Goal: Check status

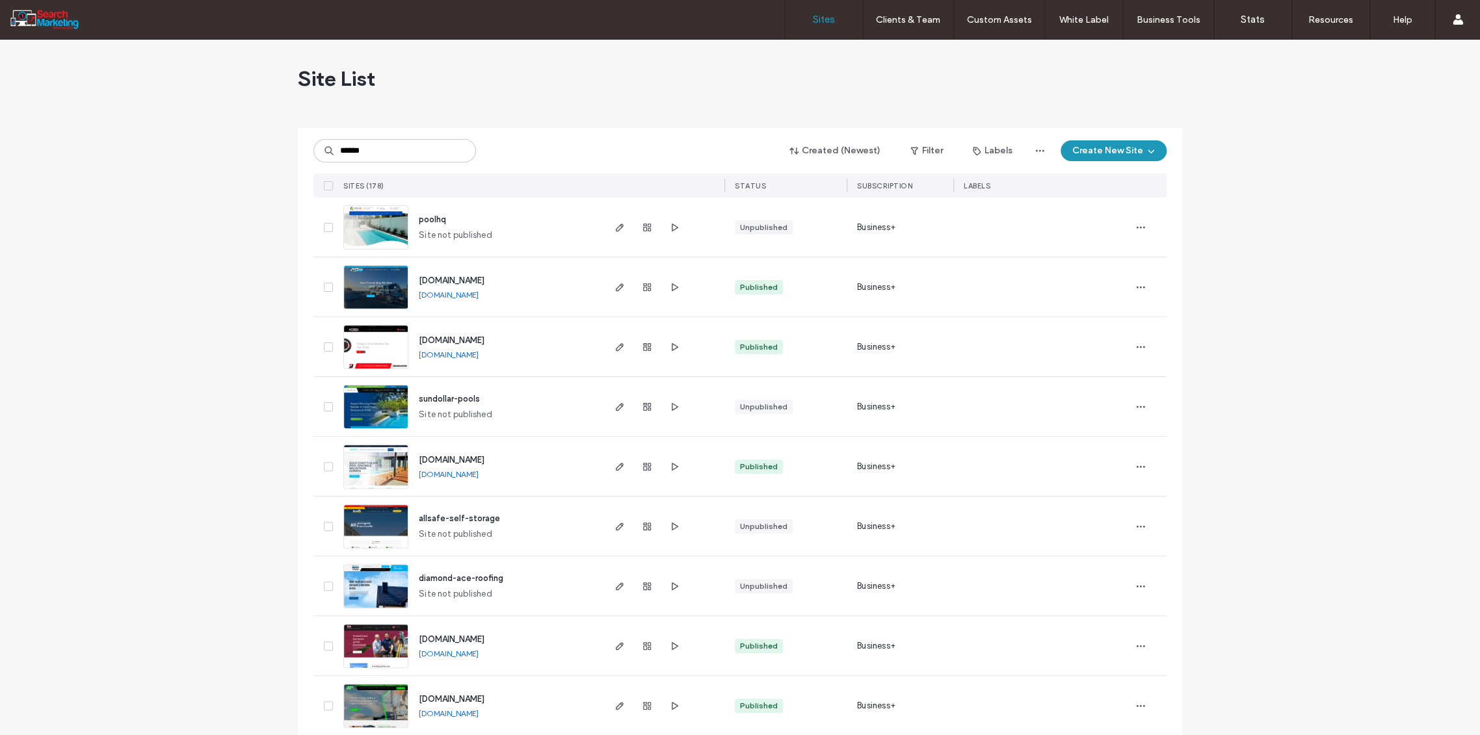
type input "******"
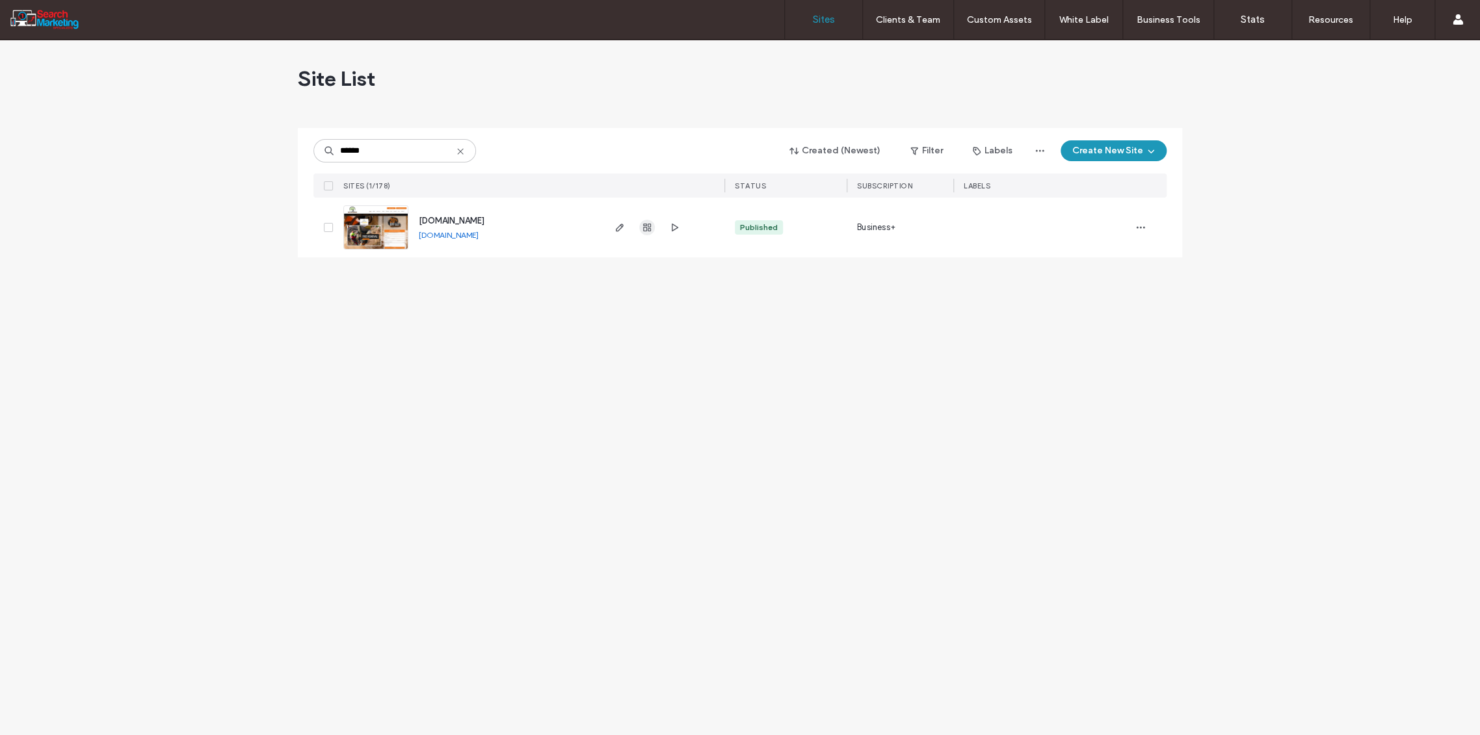
click at [649, 225] on icon "button" at bounding box center [647, 227] width 10 height 10
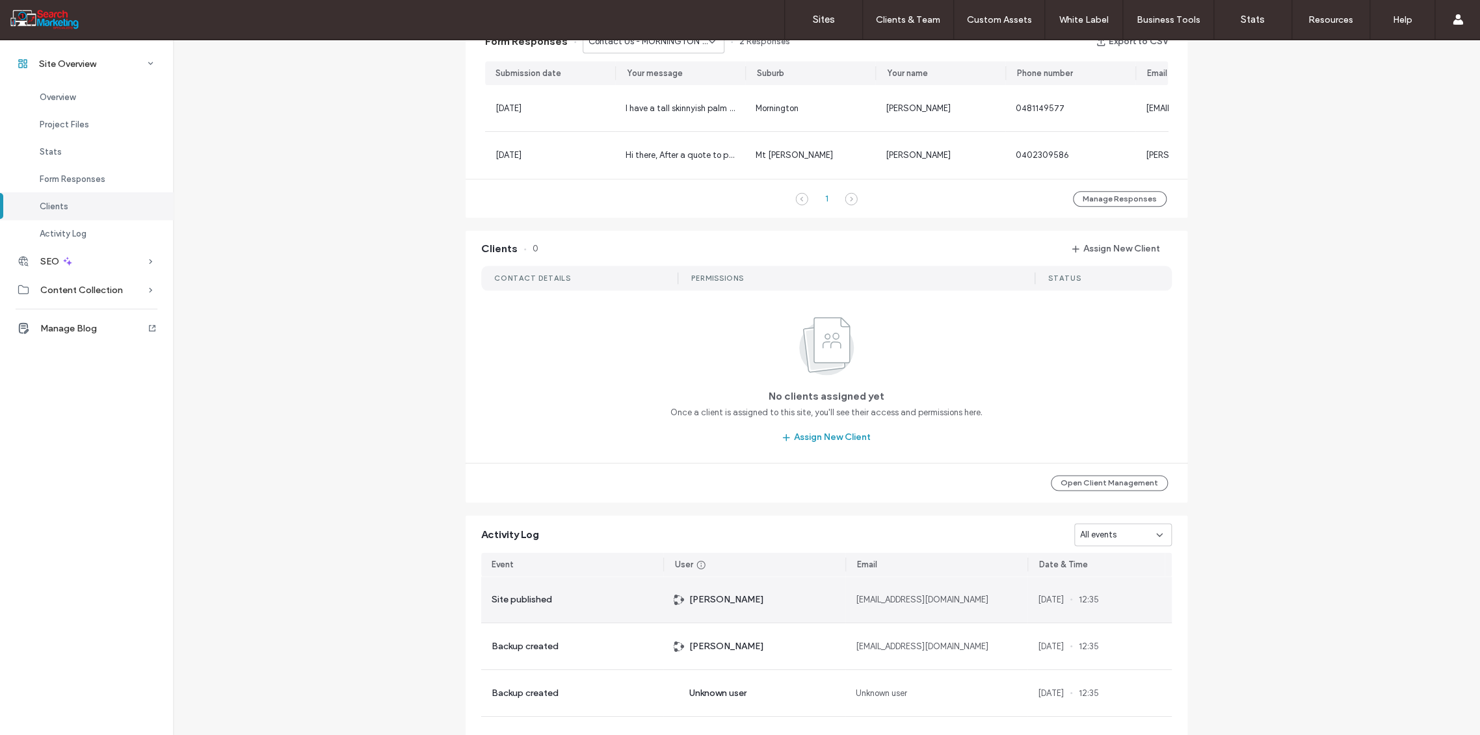
scroll to position [623, 0]
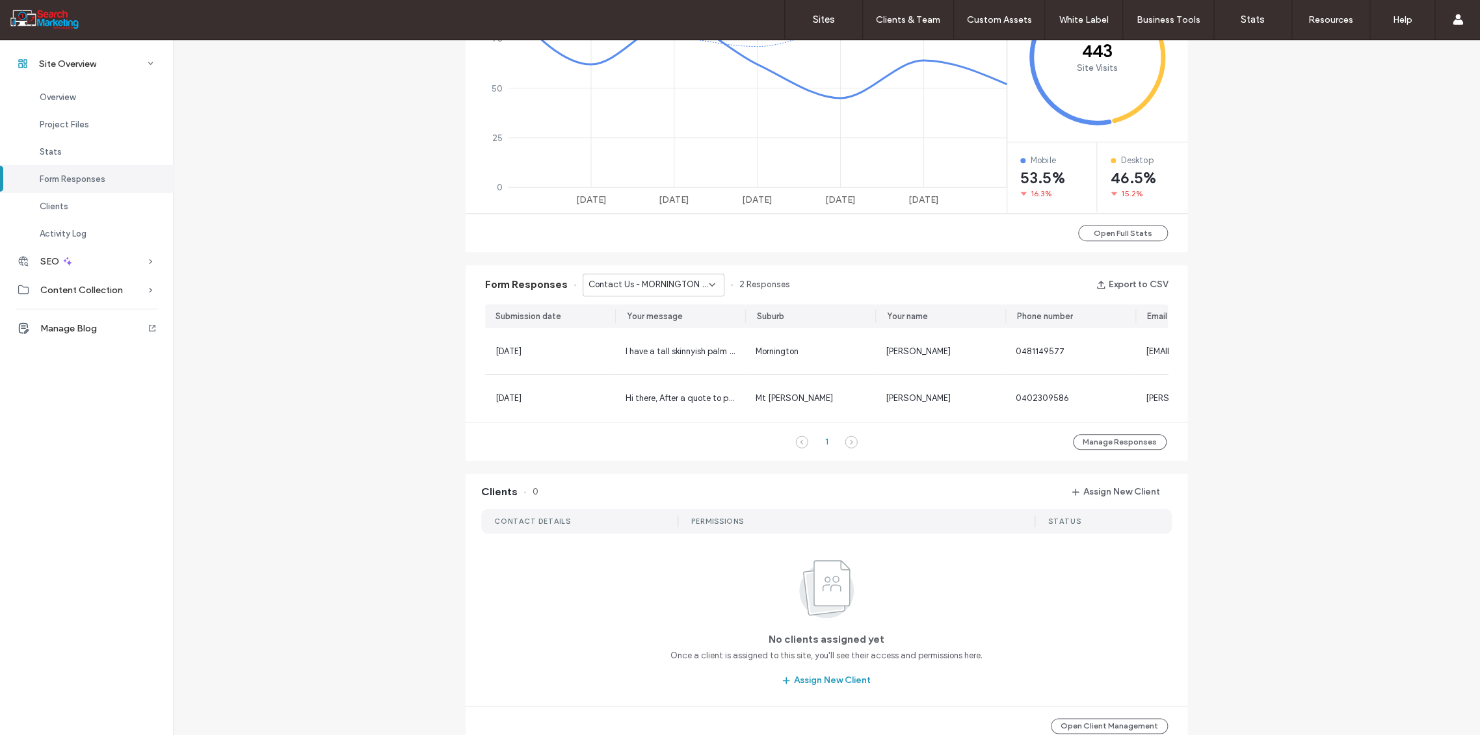
click at [707, 289] on div "Contact Us - MORNINGTON page" at bounding box center [654, 285] width 142 height 23
click at [685, 391] on span "Home Banner Form - TREE REMOVAL page" at bounding box center [643, 394] width 125 height 13
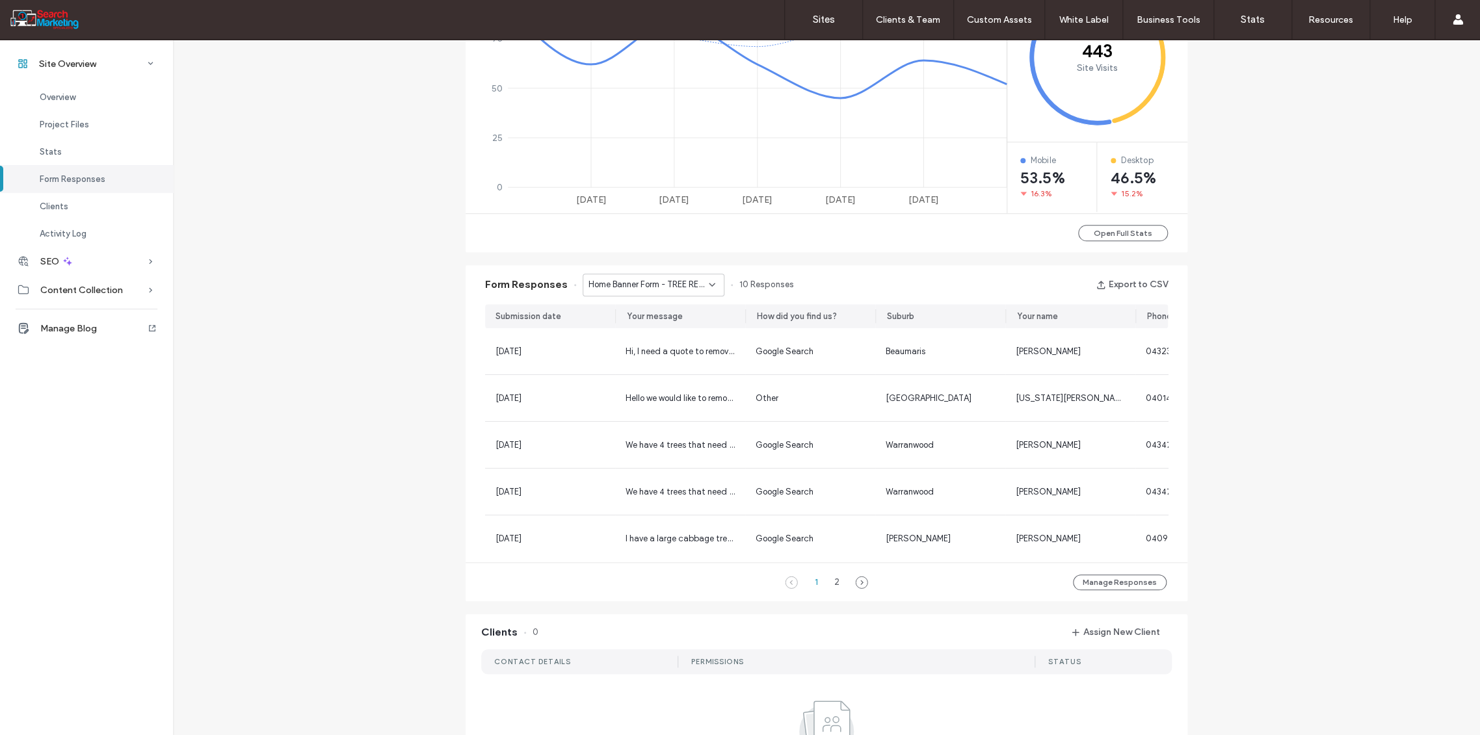
click at [707, 277] on div "Home Banner Form - TREE REMOVAL page" at bounding box center [654, 285] width 142 height 23
click at [655, 381] on div "Home Banner Form - CONTACT page" at bounding box center [646, 389] width 140 height 23
click at [709, 287] on icon at bounding box center [712, 285] width 10 height 10
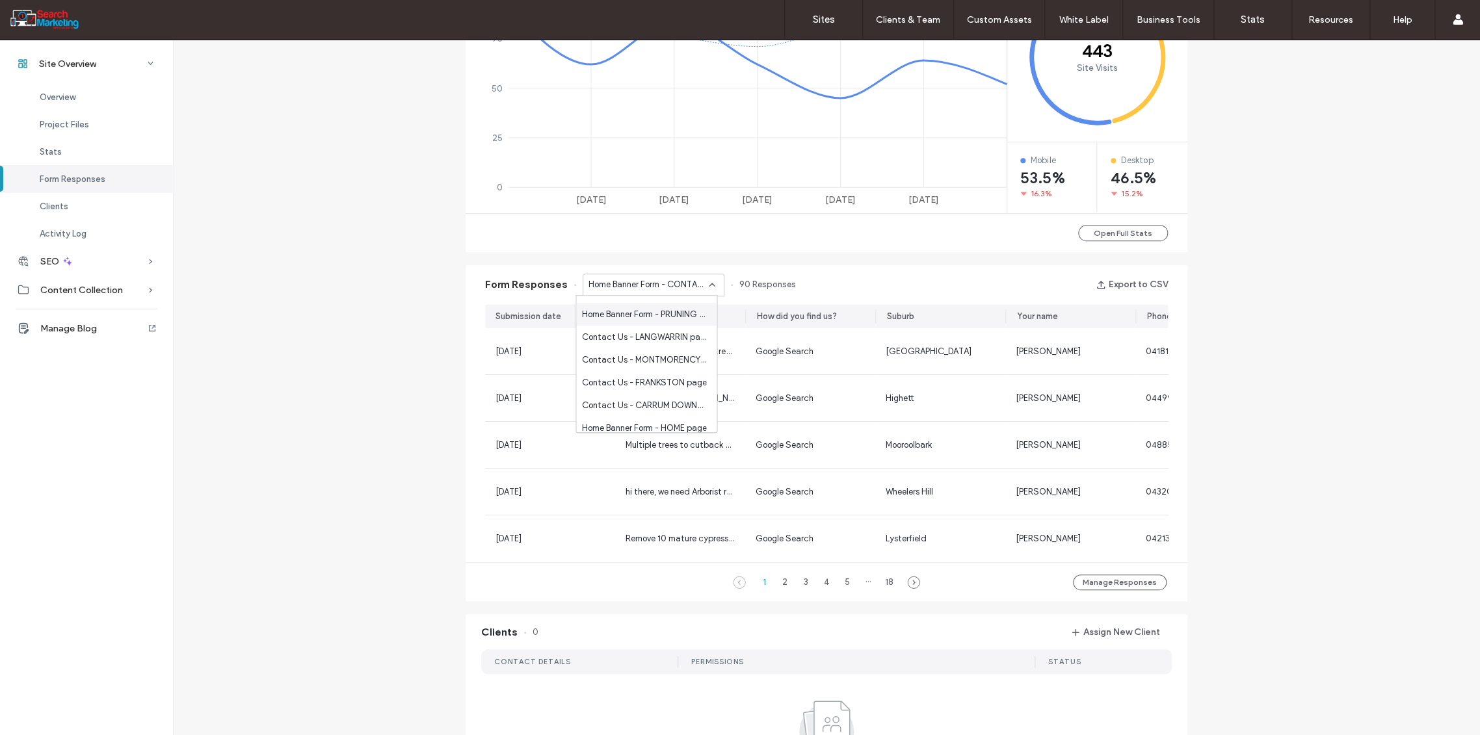
scroll to position [722, 0]
click at [667, 421] on span "Home Banner Form - HOME page" at bounding box center [643, 427] width 125 height 13
click at [709, 285] on use at bounding box center [711, 284] width 5 height 3
click at [817, 18] on label "Sites" at bounding box center [824, 20] width 22 height 12
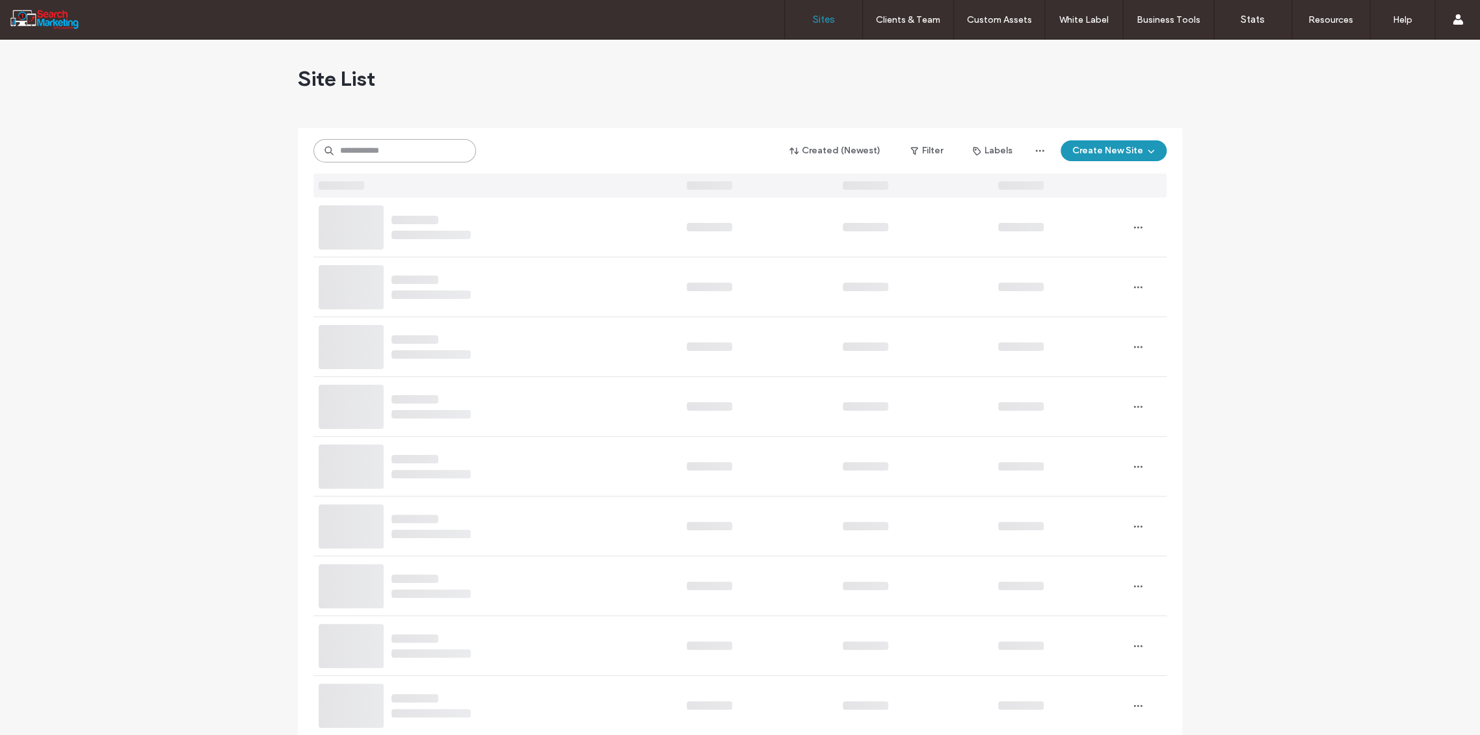
drag, startPoint x: 371, startPoint y: 150, endPoint x: 373, endPoint y: 157, distance: 6.6
click at [373, 156] on input at bounding box center [394, 150] width 163 height 23
type input "****"
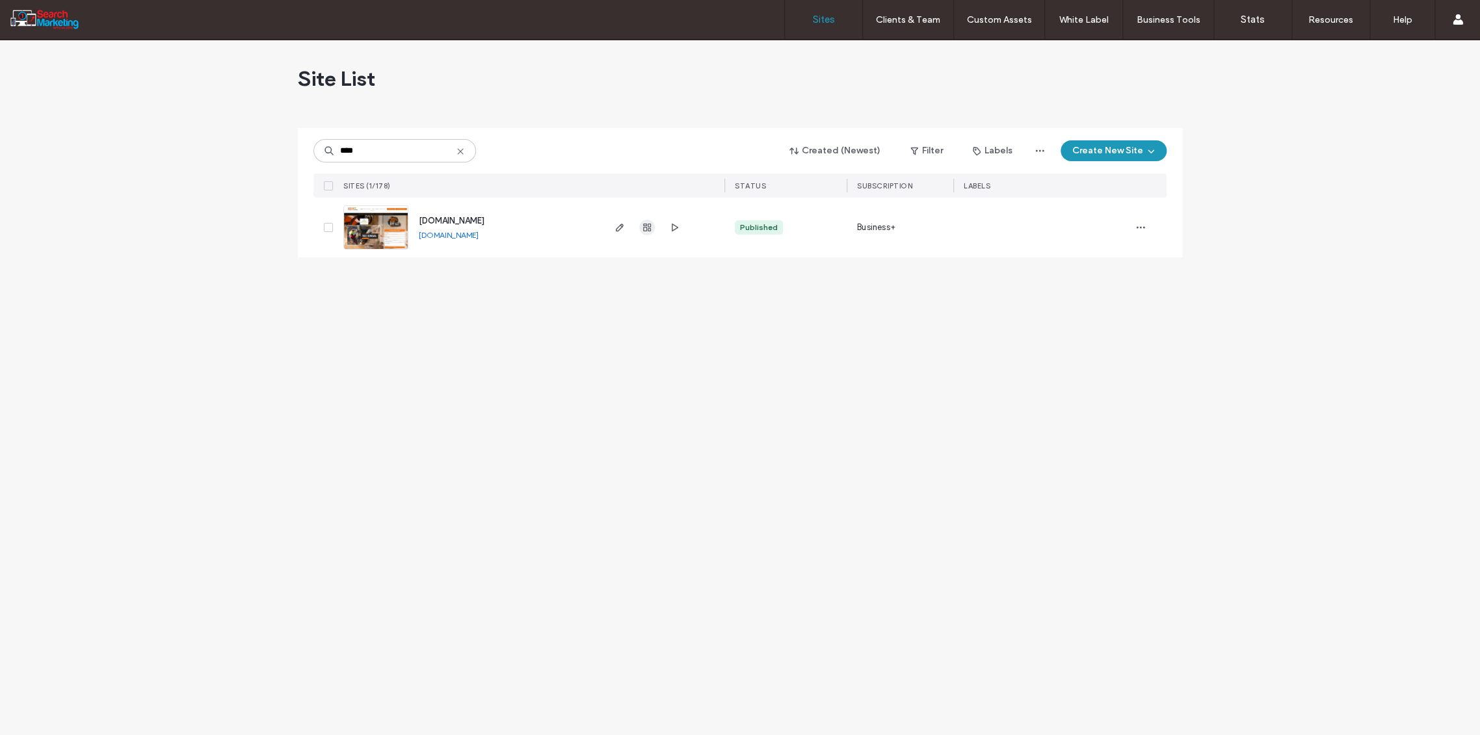
drag, startPoint x: 653, startPoint y: 231, endPoint x: 646, endPoint y: 230, distance: 7.3
click at [652, 231] on div at bounding box center [647, 228] width 70 height 60
click at [643, 228] on use "button" at bounding box center [647, 228] width 8 height 8
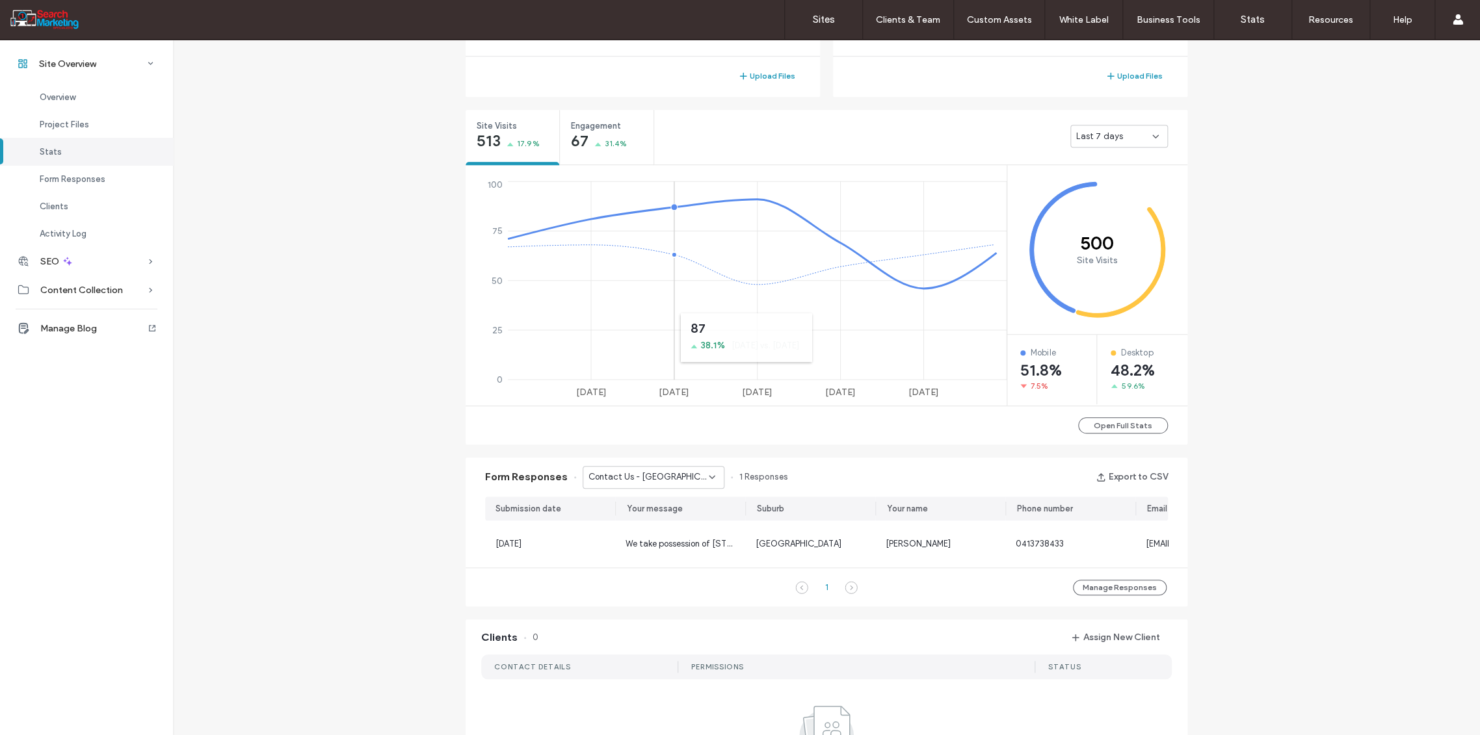
scroll to position [350, 0]
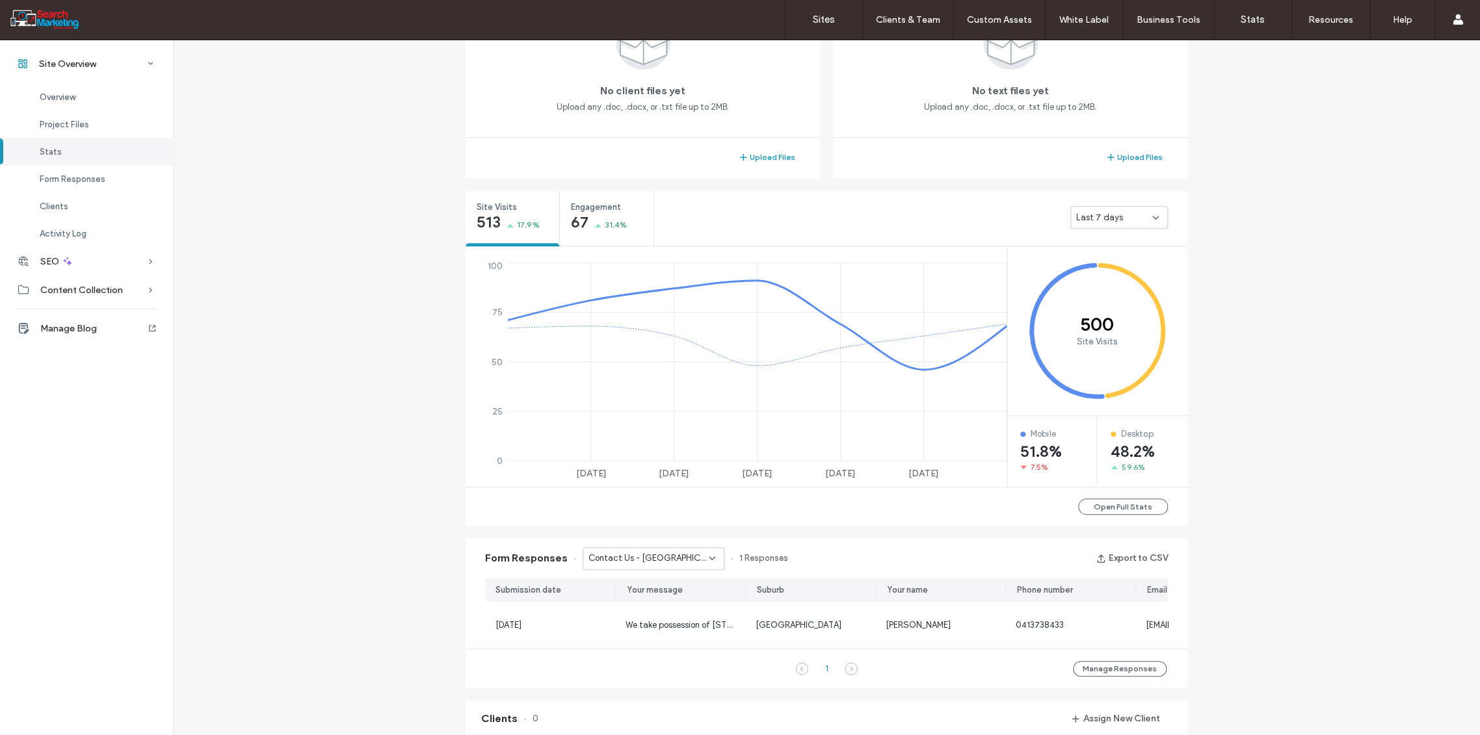
click at [709, 558] on icon at bounding box center [712, 558] width 10 height 10
click at [659, 638] on span "Contact Us - CONTACT page" at bounding box center [639, 637] width 117 height 13
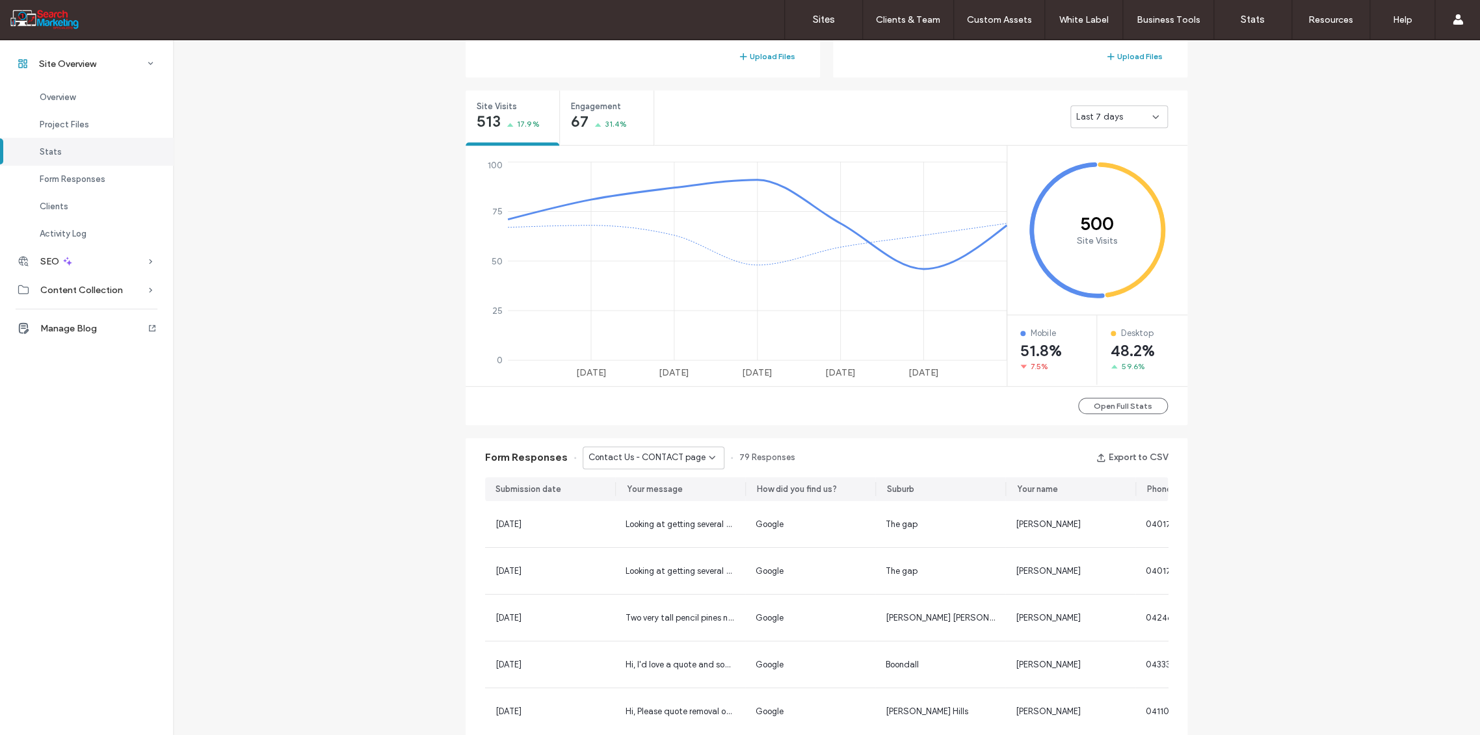
scroll to position [494, 0]
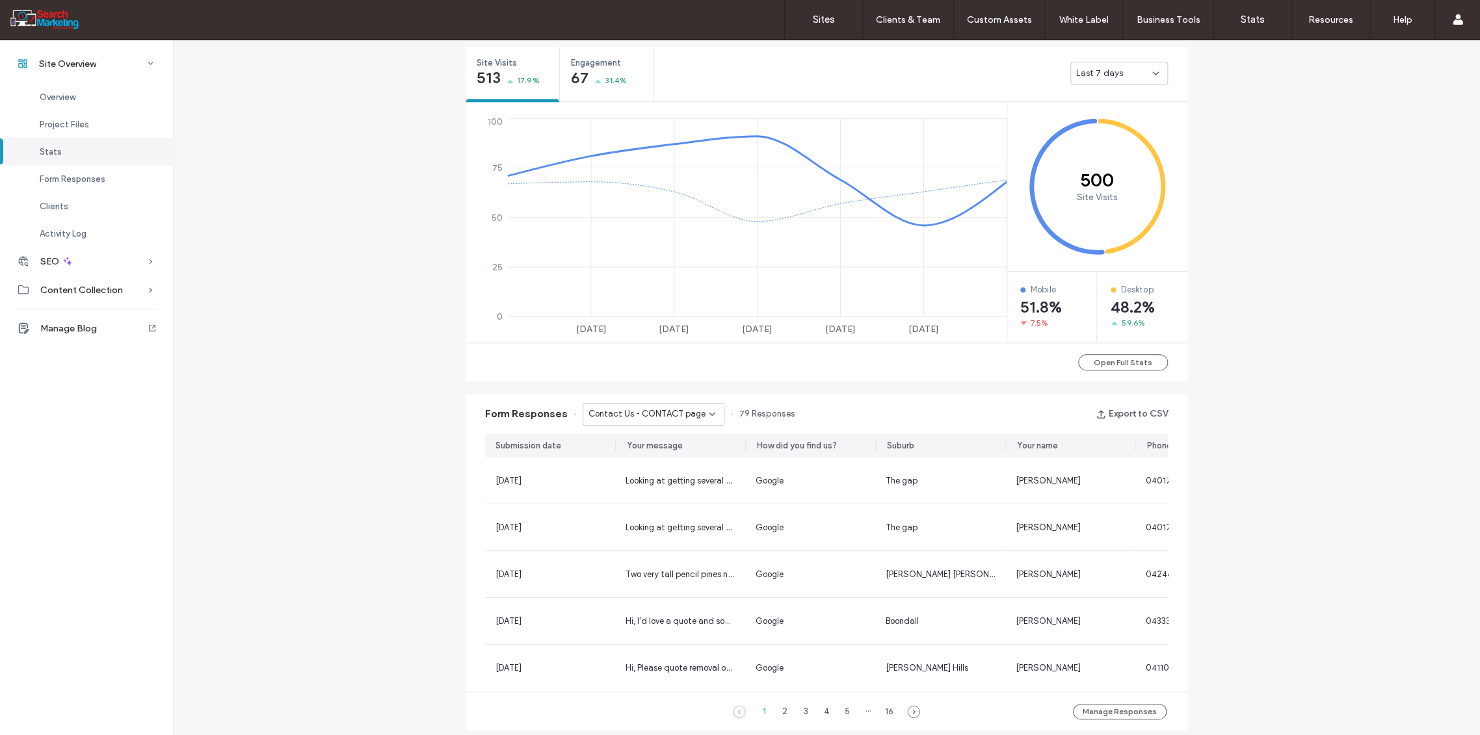
click at [707, 412] on icon at bounding box center [712, 414] width 10 height 10
click at [652, 503] on span "Contact Us - HOME page" at bounding box center [630, 497] width 99 height 13
click at [707, 414] on icon at bounding box center [712, 414] width 10 height 10
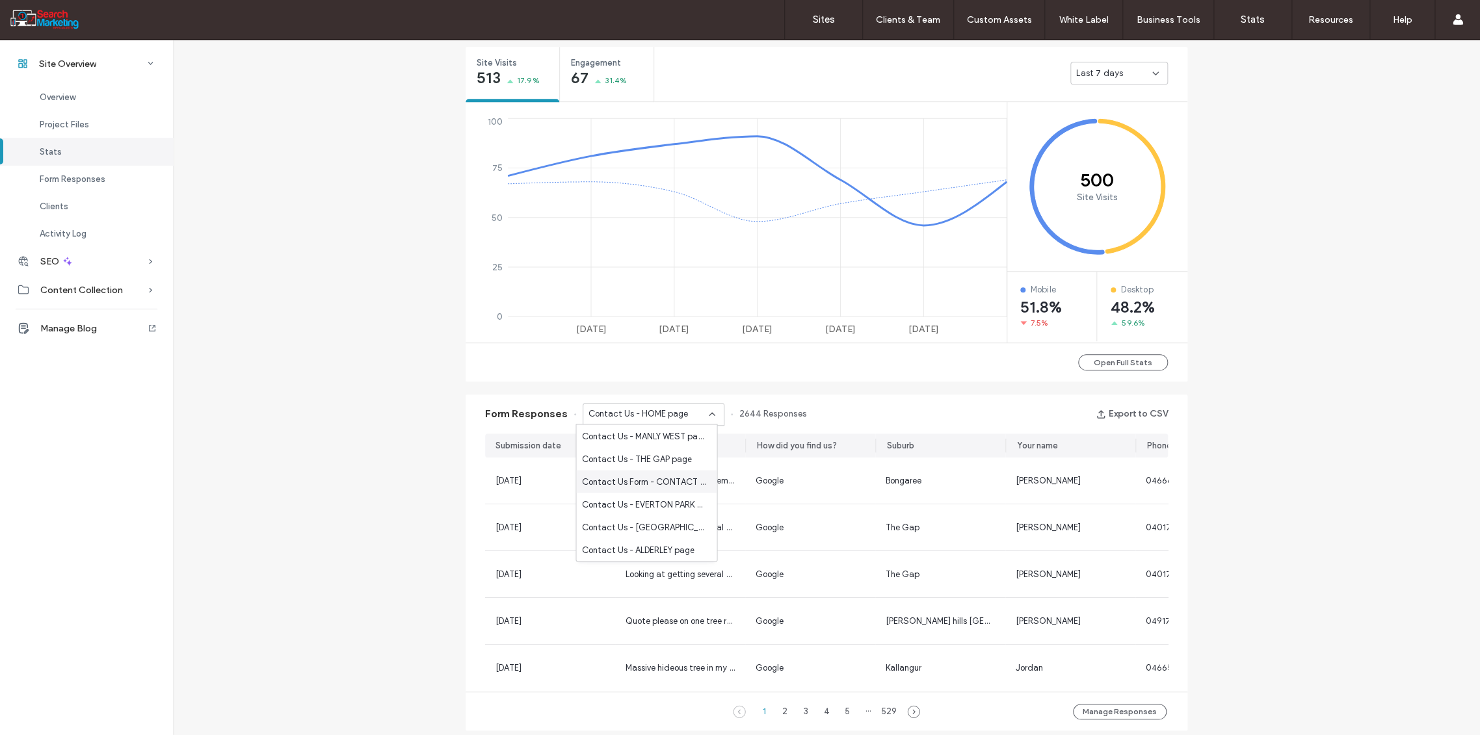
click at [674, 487] on span "Contact Us Form - CONTACT page" at bounding box center [643, 481] width 125 height 13
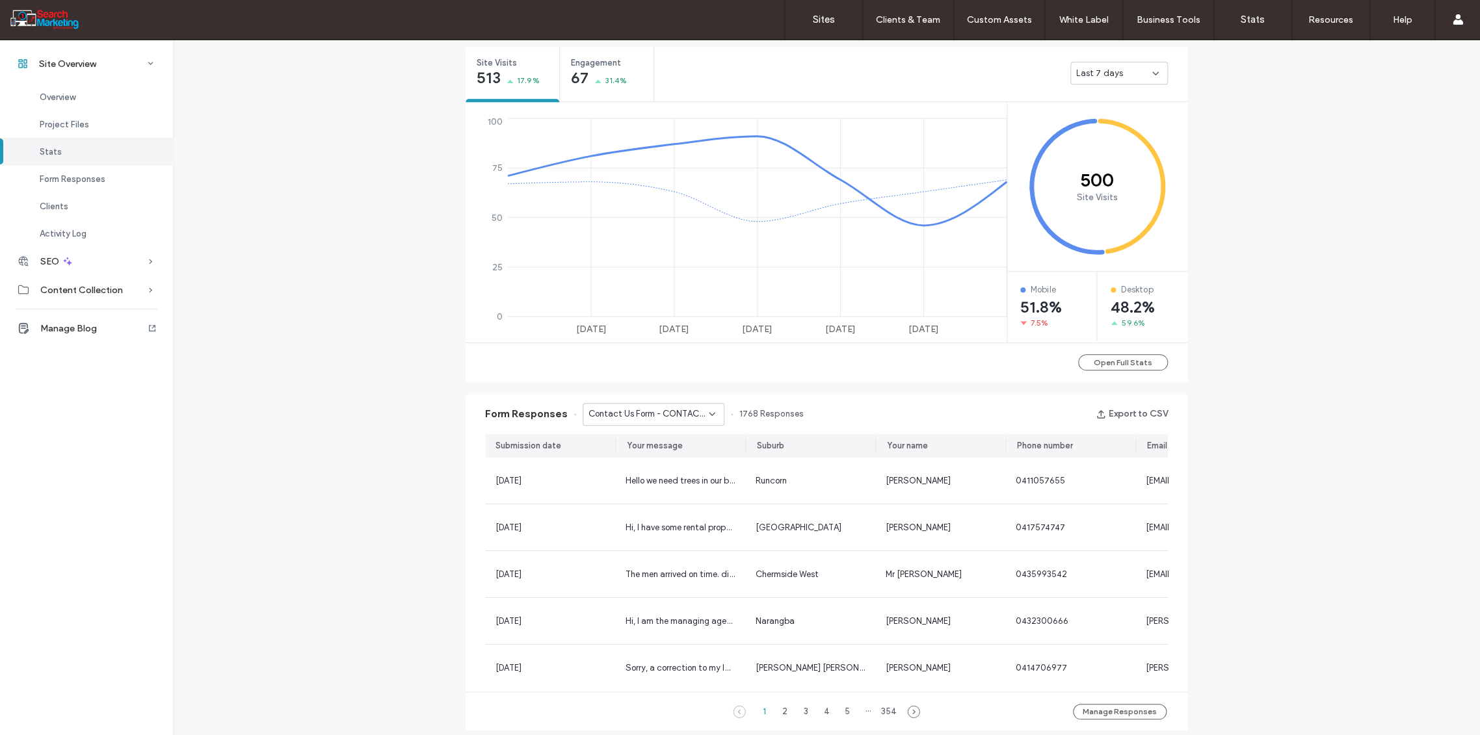
click at [711, 412] on div "Contact Us Form - CONTACT page" at bounding box center [654, 414] width 142 height 23
click at [650, 546] on span "Contact Us - HOME page" at bounding box center [630, 540] width 99 height 13
click at [710, 412] on div "Contact Us - HOME page" at bounding box center [654, 414] width 142 height 23
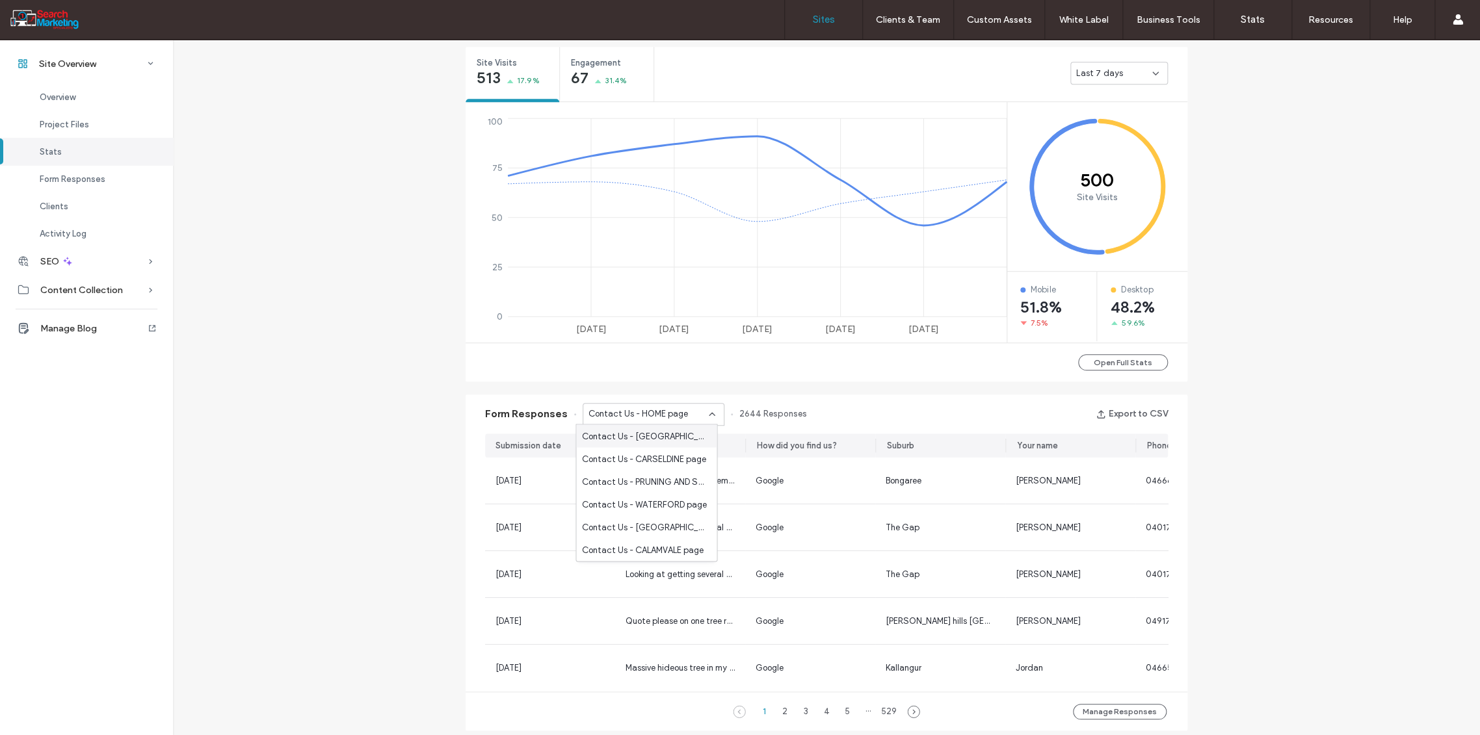
click at [823, 16] on label "Sites" at bounding box center [824, 20] width 22 height 12
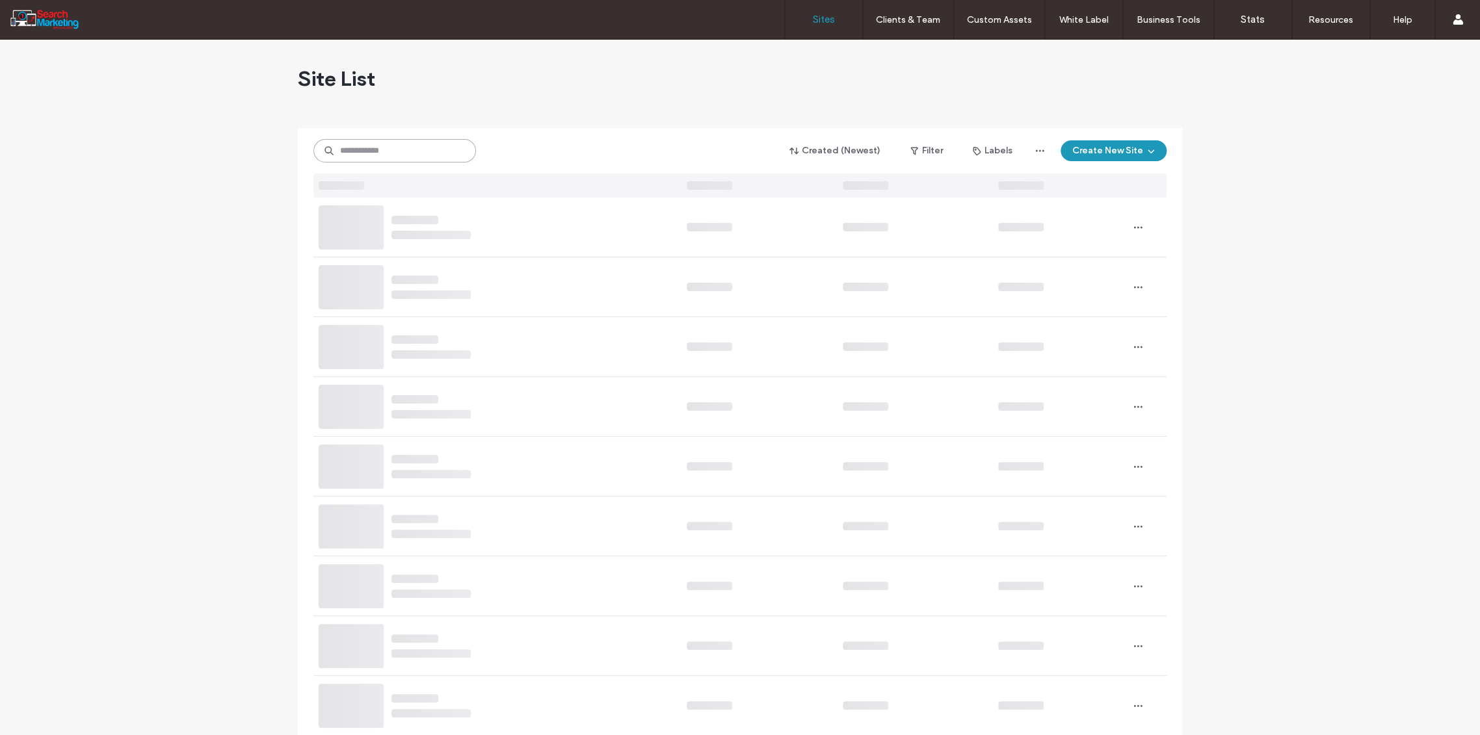
click at [357, 150] on input at bounding box center [394, 150] width 163 height 23
type input "****"
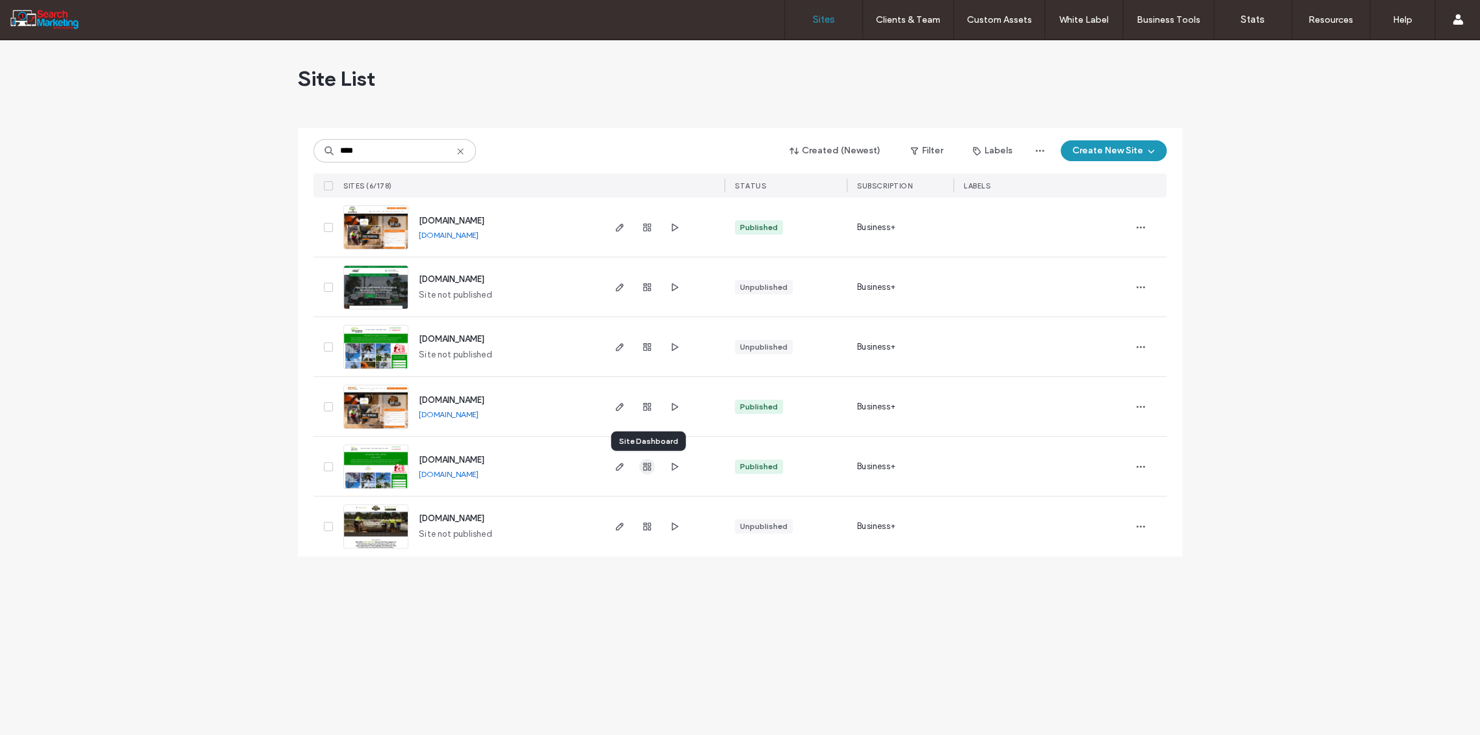
click at [649, 471] on span "button" at bounding box center [647, 467] width 16 height 16
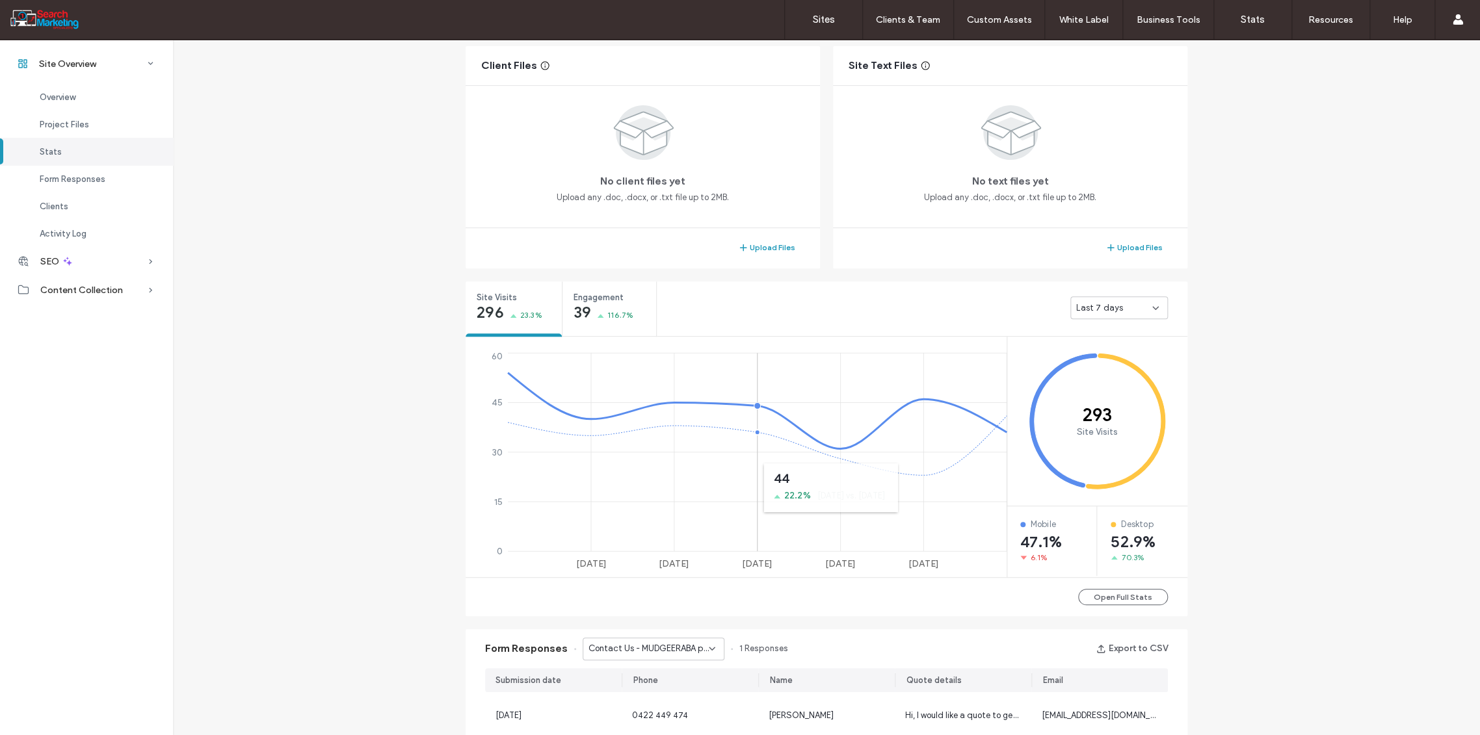
scroll to position [476, 0]
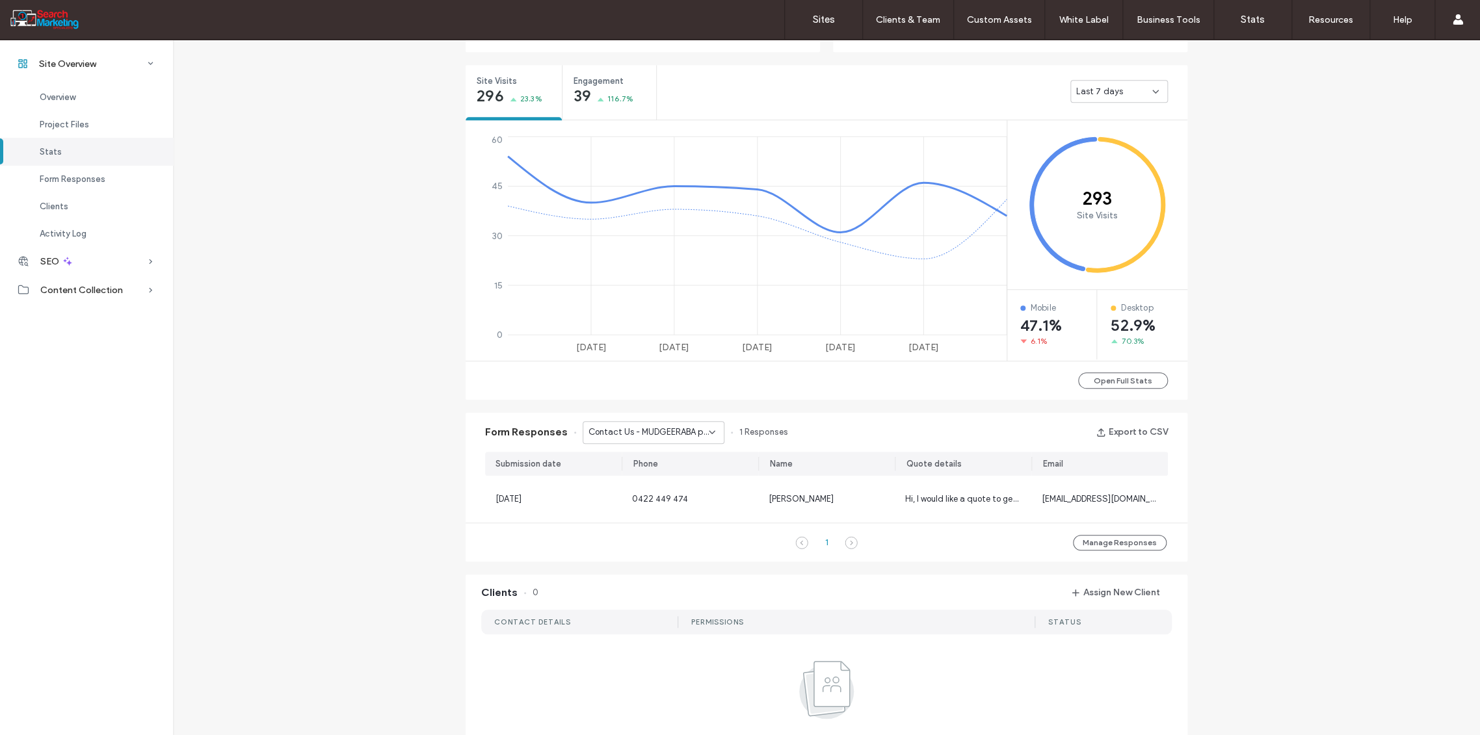
click at [707, 429] on icon at bounding box center [712, 432] width 10 height 10
click at [692, 483] on span "Contact Us - TREE REMOVAL page" at bounding box center [643, 477] width 125 height 13
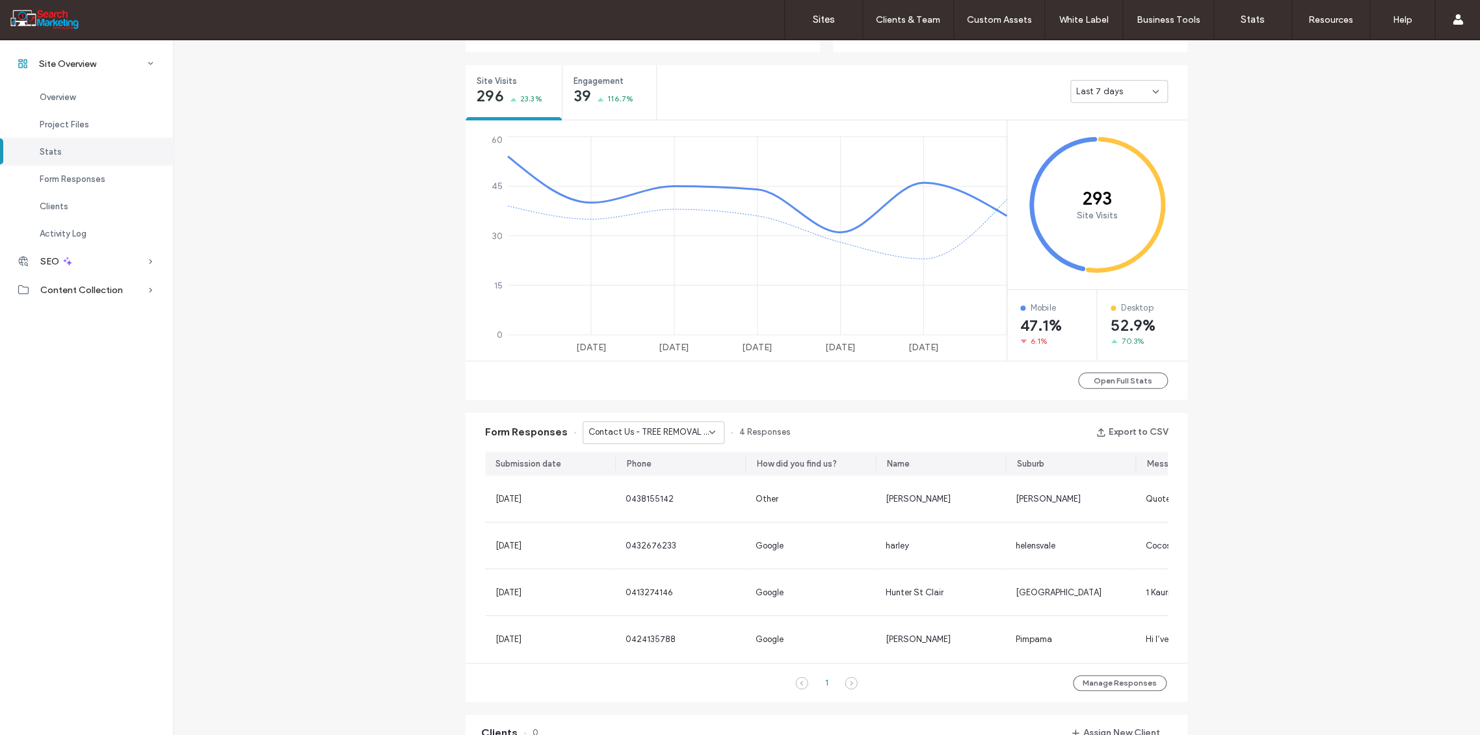
click at [707, 427] on icon at bounding box center [712, 432] width 10 height 10
click at [679, 519] on span "Contact Us - Header/Footer" at bounding box center [636, 522] width 111 height 13
click at [707, 428] on icon at bounding box center [712, 432] width 10 height 10
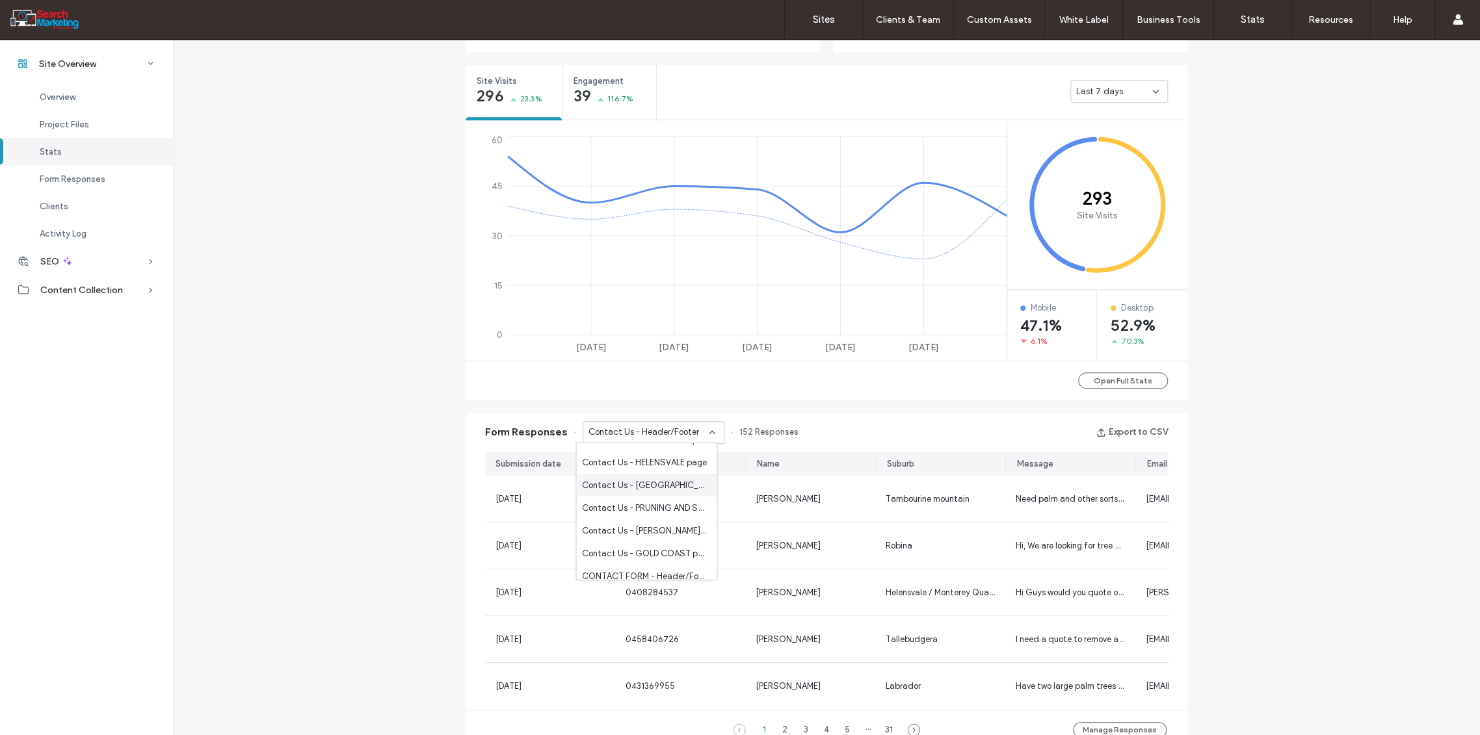
scroll to position [216, 0]
click at [674, 554] on span "CONTACT FORM - Header/Footer" at bounding box center [643, 556] width 125 height 13
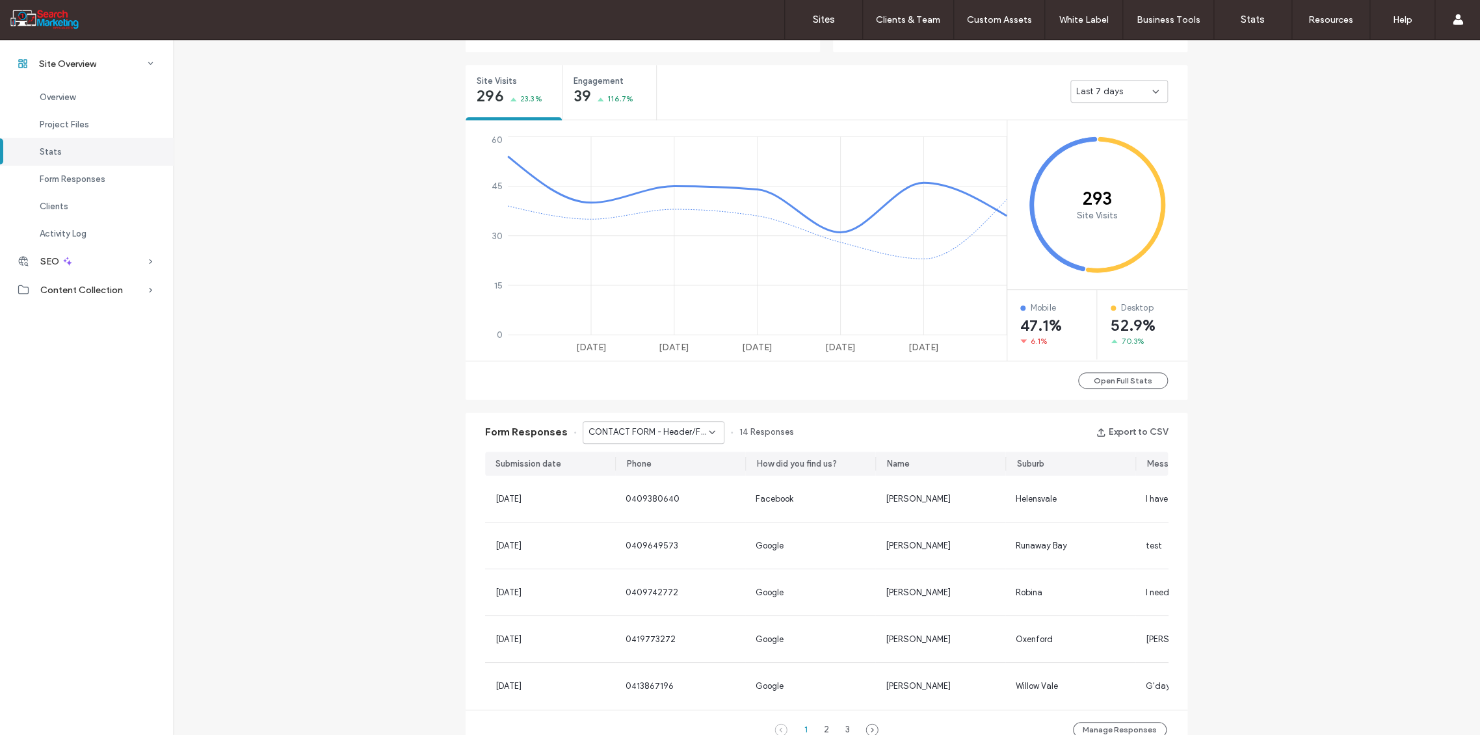
click at [707, 428] on icon at bounding box center [712, 432] width 10 height 10
click at [670, 529] on span "CONTACT FORM - HOME page" at bounding box center [641, 529] width 121 height 13
click at [713, 426] on div "CONTACT FORM - HOME page" at bounding box center [654, 432] width 142 height 23
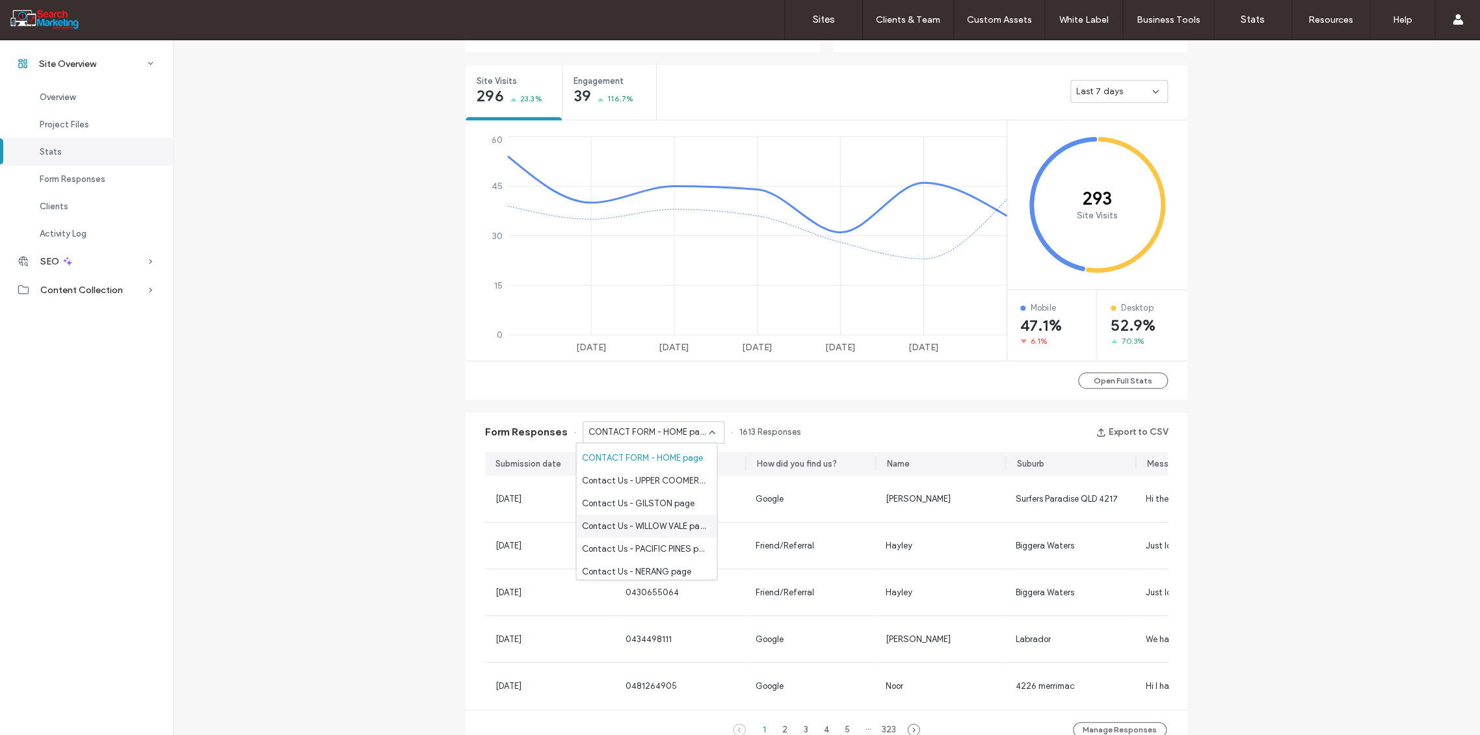
scroll to position [433, 0]
click at [655, 545] on span "Contact Page - Form - CONTACT page" at bounding box center [643, 544] width 125 height 13
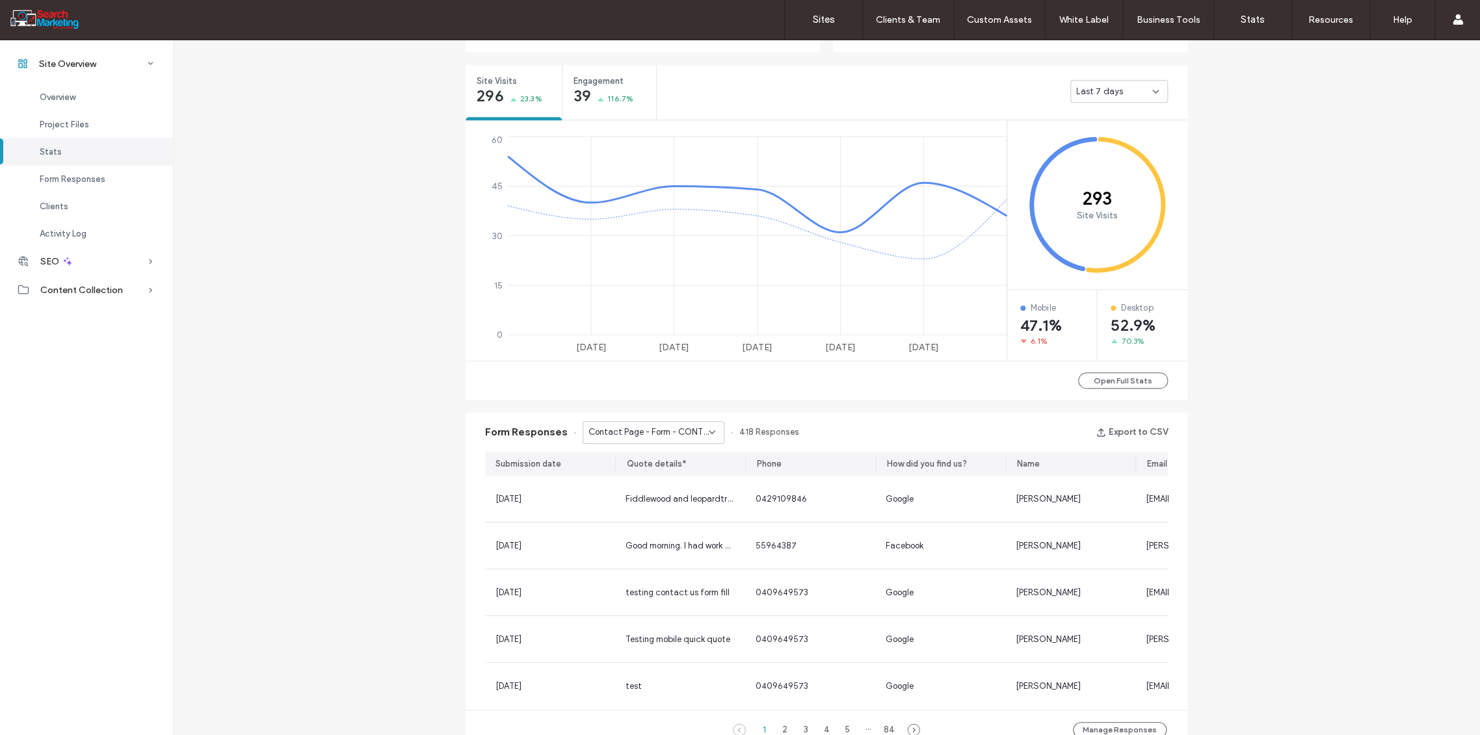
click at [709, 441] on div "Contact Page - Form - CONTACT page" at bounding box center [654, 432] width 142 height 23
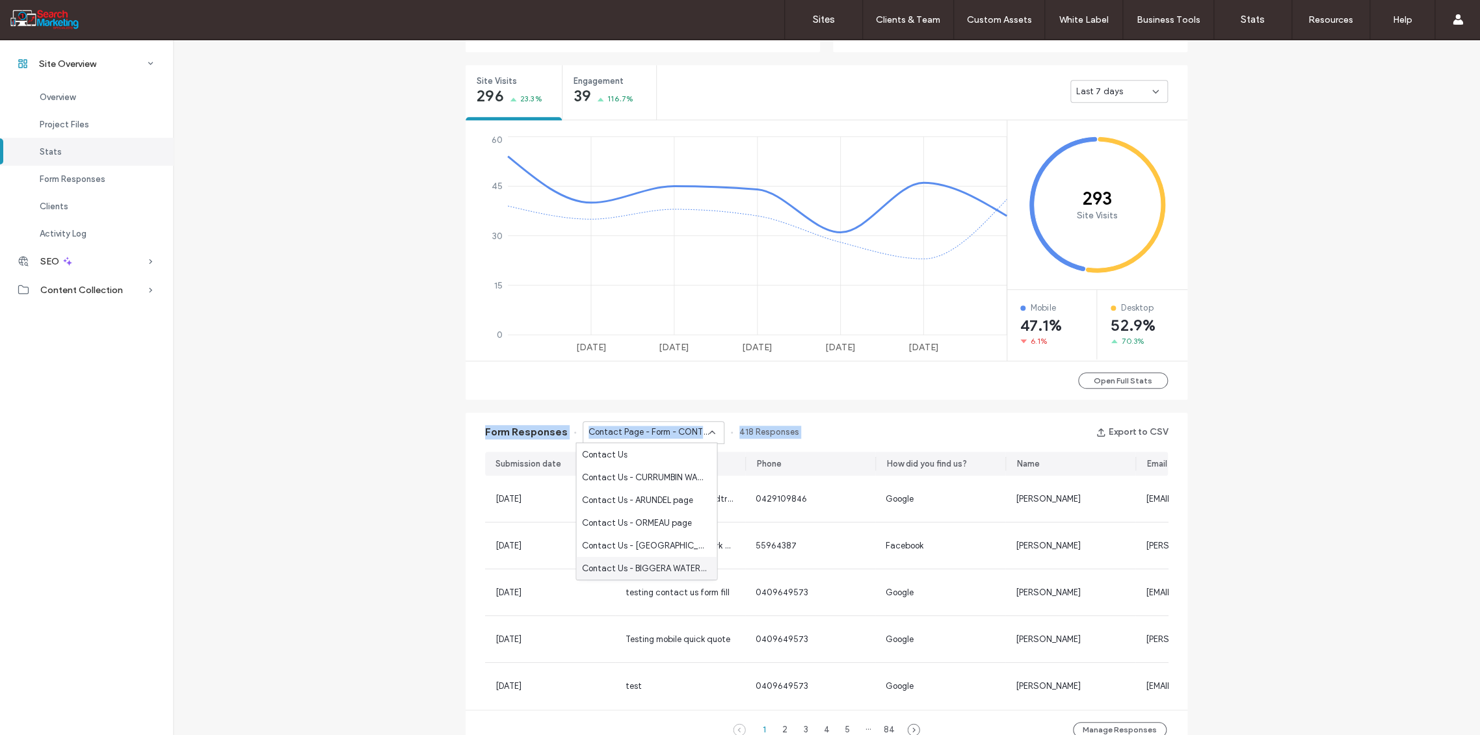
drag, startPoint x: 384, startPoint y: 445, endPoint x: 387, endPoint y: 414, distance: 30.7
click at [383, 428] on div "Site Overview [DOMAIN_NAME] Site ID: 69354a91 [URL][DOMAIN_NAME] Published [DAT…" at bounding box center [826, 490] width 1307 height 1852
click at [826, 20] on label "Sites" at bounding box center [824, 20] width 22 height 12
